Goal: Information Seeking & Learning: Learn about a topic

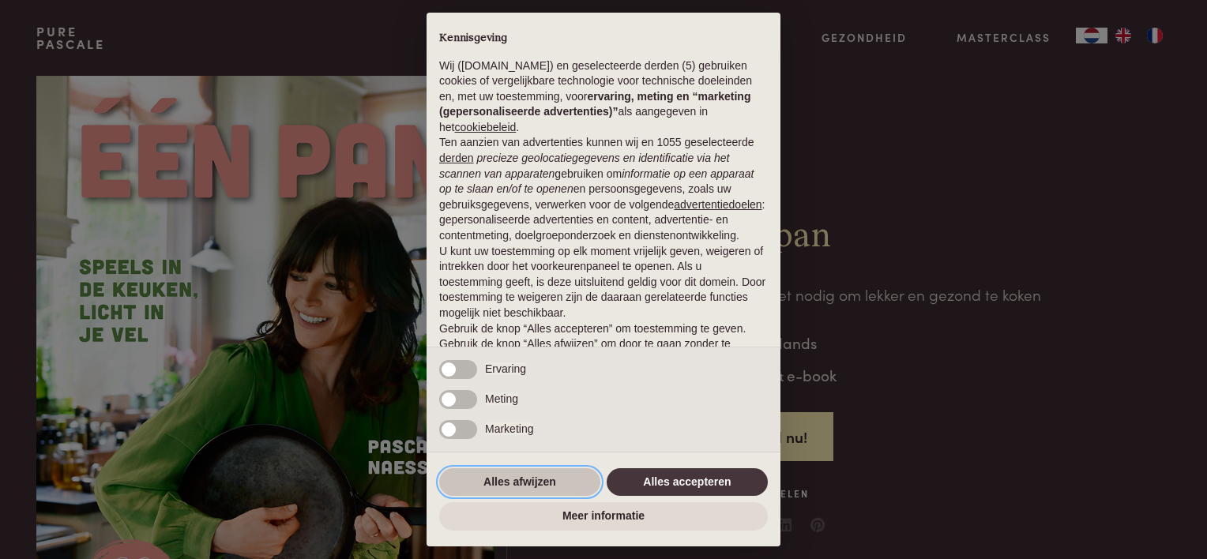
click at [556, 483] on button "Alles afwijzen" at bounding box center [519, 482] width 161 height 28
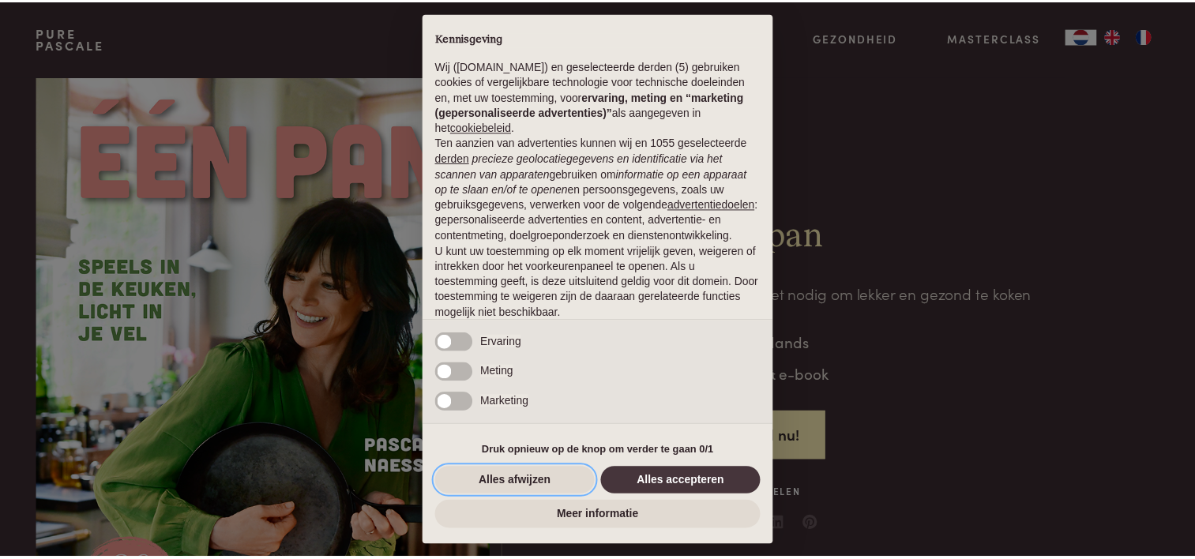
scroll to position [76, 0]
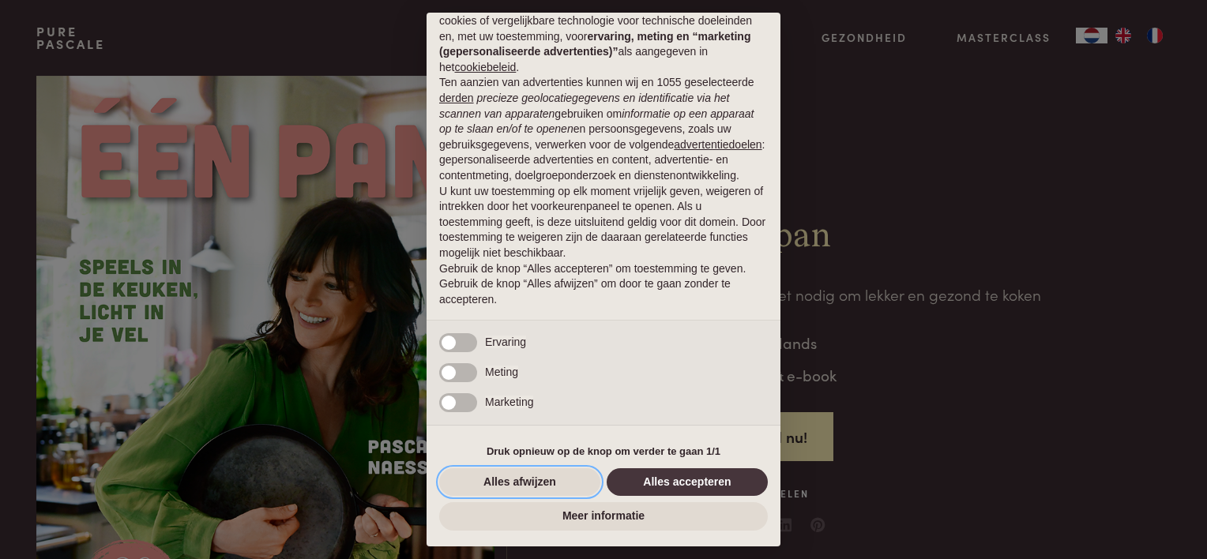
click at [558, 479] on button "Alles afwijzen" at bounding box center [519, 482] width 161 height 28
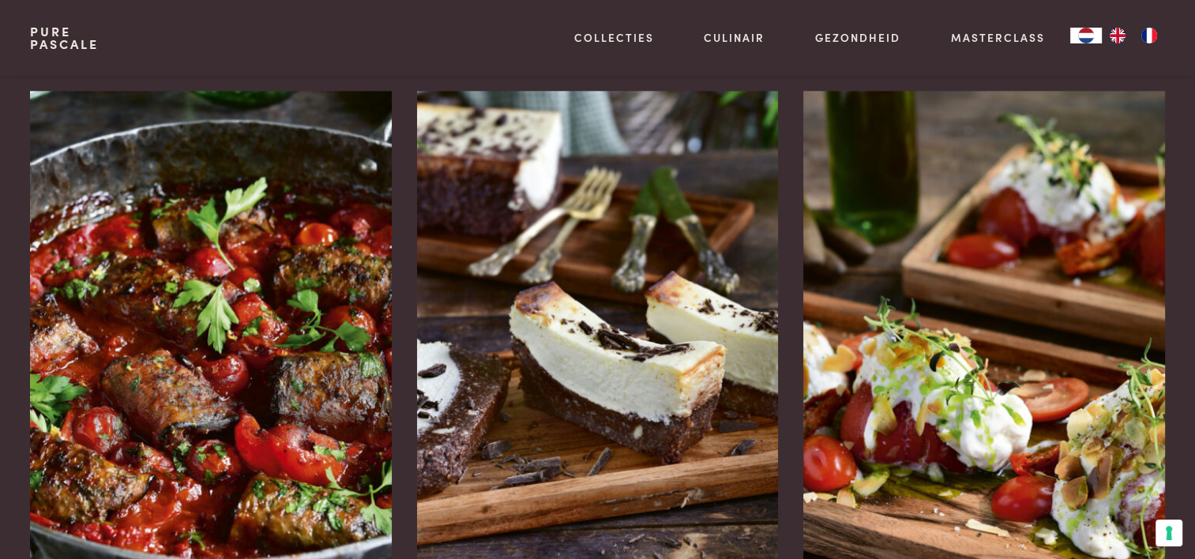
scroll to position [2053, 0]
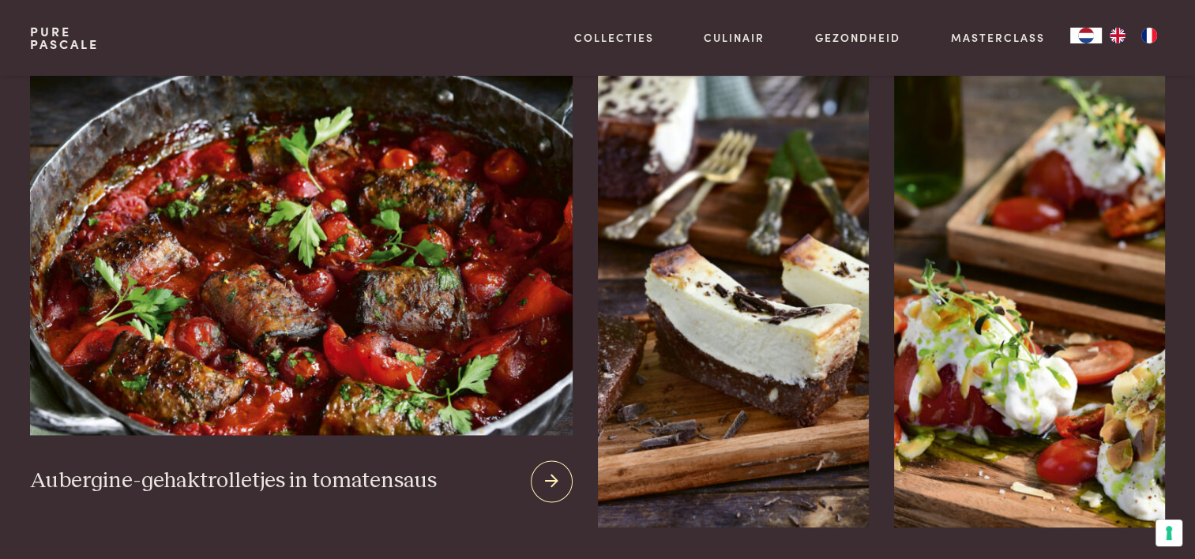
click at [216, 375] on img at bounding box center [301, 244] width 542 height 381
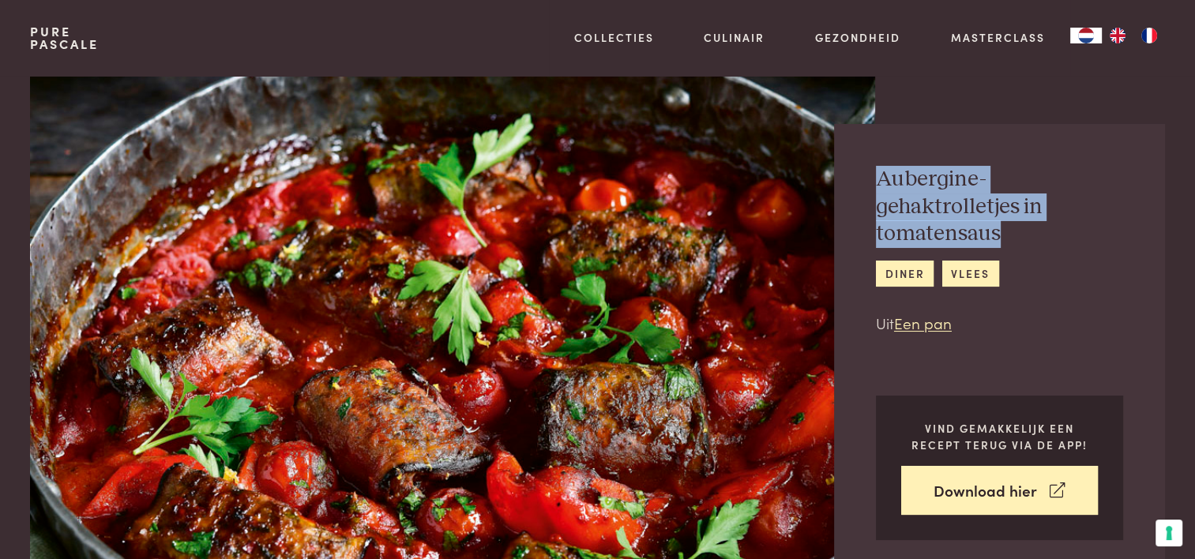
drag, startPoint x: 878, startPoint y: 178, endPoint x: 1014, endPoint y: 241, distance: 149.5
click at [1014, 241] on h2 "Aubergine-gehaktrolletjes in tomatensaus" at bounding box center [999, 207] width 247 height 82
copy h2 "Aubergine-gehaktrolletjes in tomatensaus"
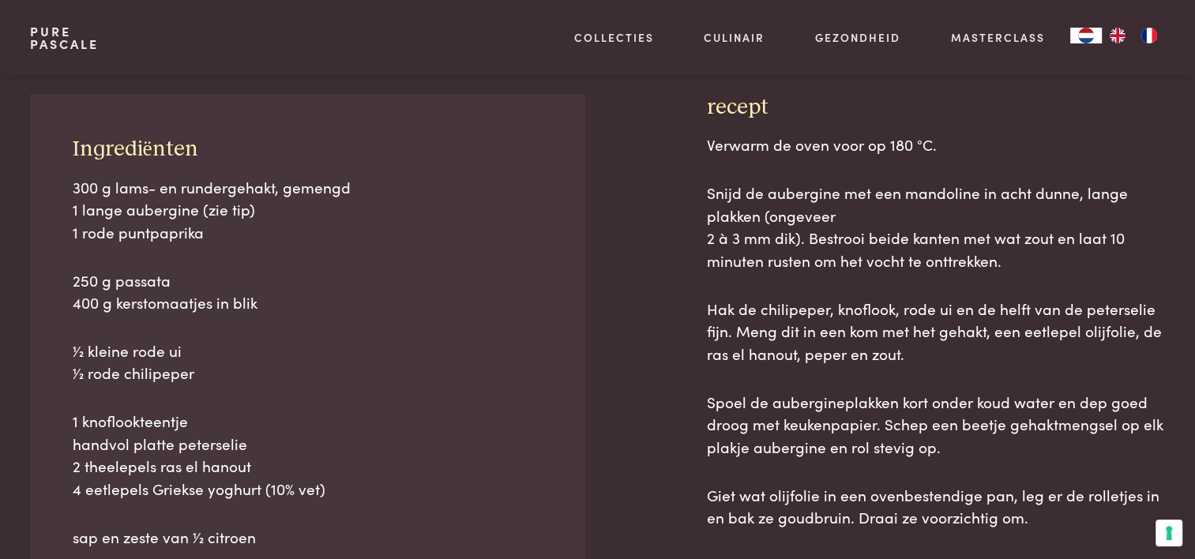
scroll to position [711, 0]
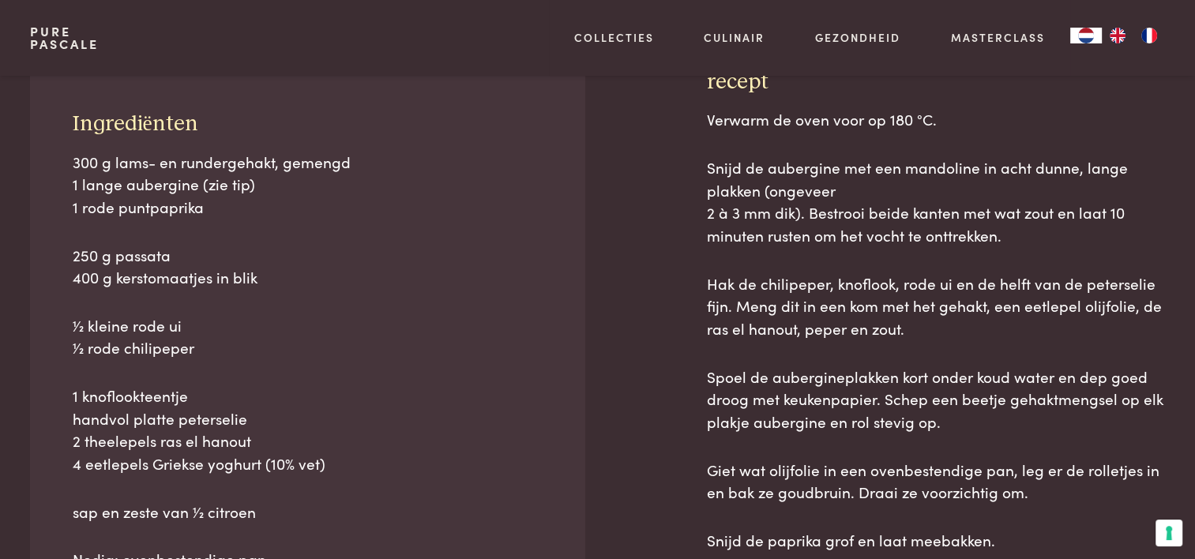
drag, startPoint x: 72, startPoint y: 162, endPoint x: 395, endPoint y: 494, distance: 463.5
click at [395, 494] on div "300 g lams- en rundergehakt, gemengd 1 lange aubergine (zie tip) 1 rode puntpap…" at bounding box center [308, 361] width 471 height 420
copy div "300 g lams- en rundergehakt, gemengd 1 lange aubergine (zie tip) 1 rode puntpap…"
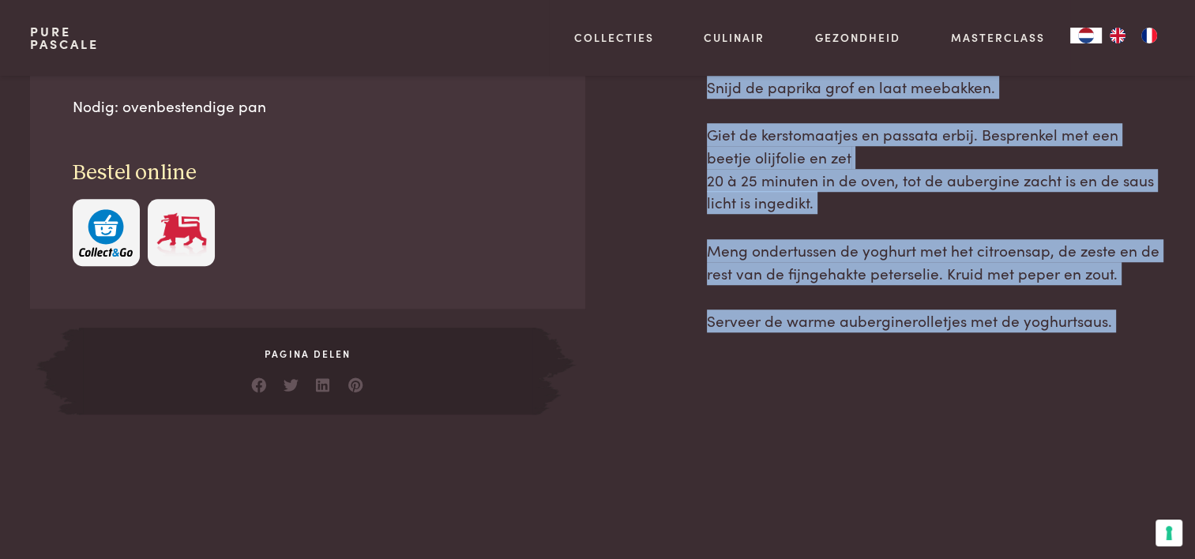
scroll to position [1183, 0]
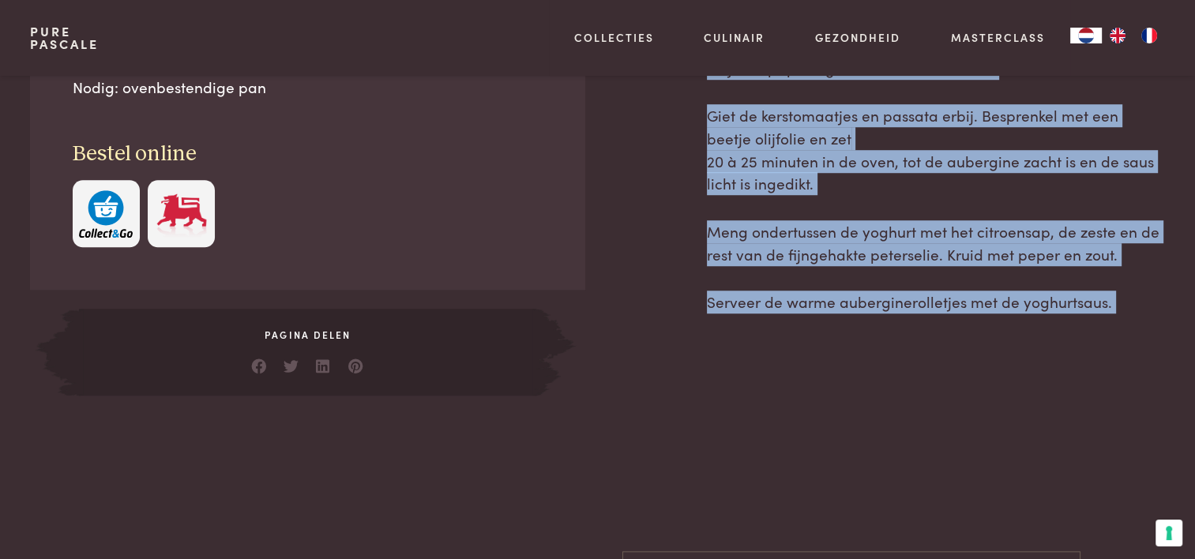
drag, startPoint x: 709, startPoint y: 278, endPoint x: 1113, endPoint y: 307, distance: 404.6
copy div "Loremip do sita cons ad 844 °E. Seddo ei temporinc utl etd magnaaliq en admi ve…"
click at [752, 392] on div "Verwarm de oven voor op 180 °C. Snijd de aubergine met een mandoline in acht du…" at bounding box center [936, 16] width 458 height 760
